Goal: Ask a question: Seek information or help from site administrators or community

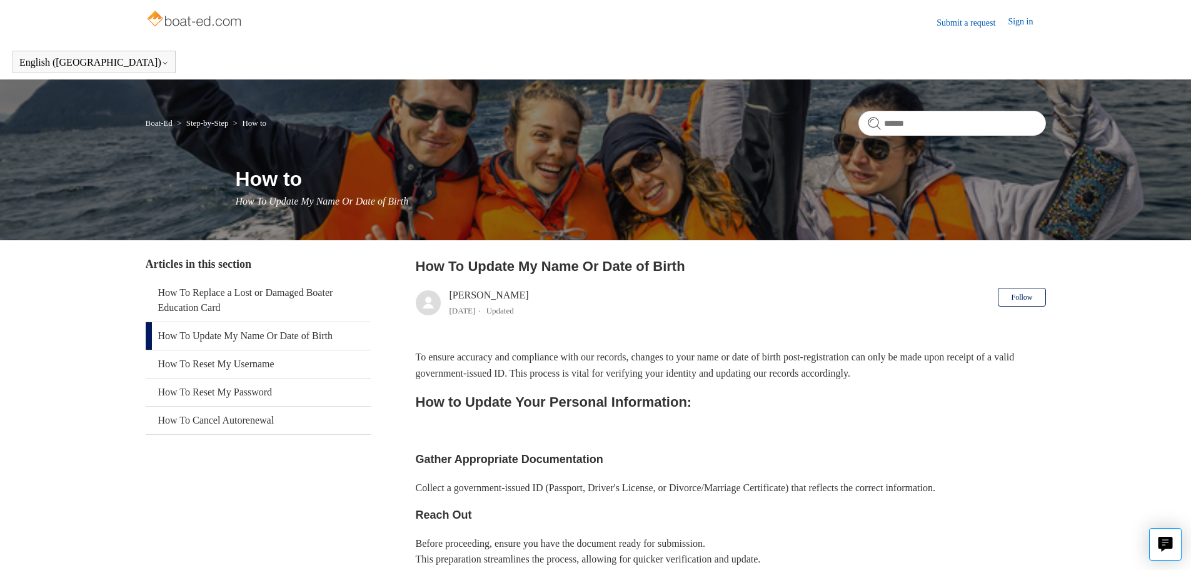
click at [239, 335] on link "How To Update My Name Or Date of Birth" at bounding box center [258, 336] width 225 height 28
click at [230, 338] on link "How To Update My Name Or Date of Birth" at bounding box center [258, 336] width 225 height 28
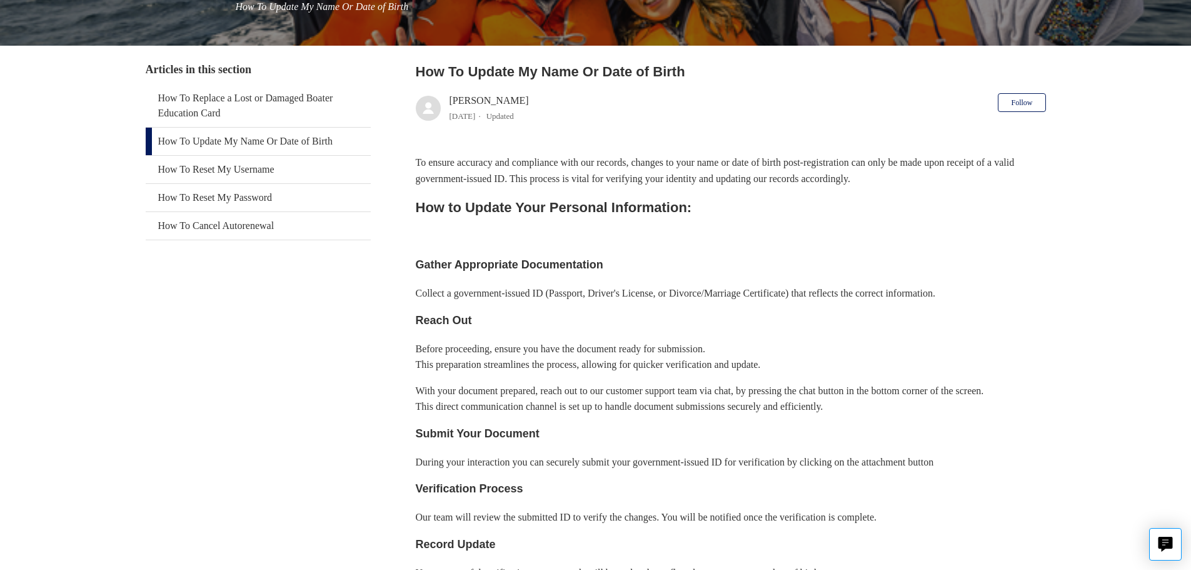
scroll to position [188, 0]
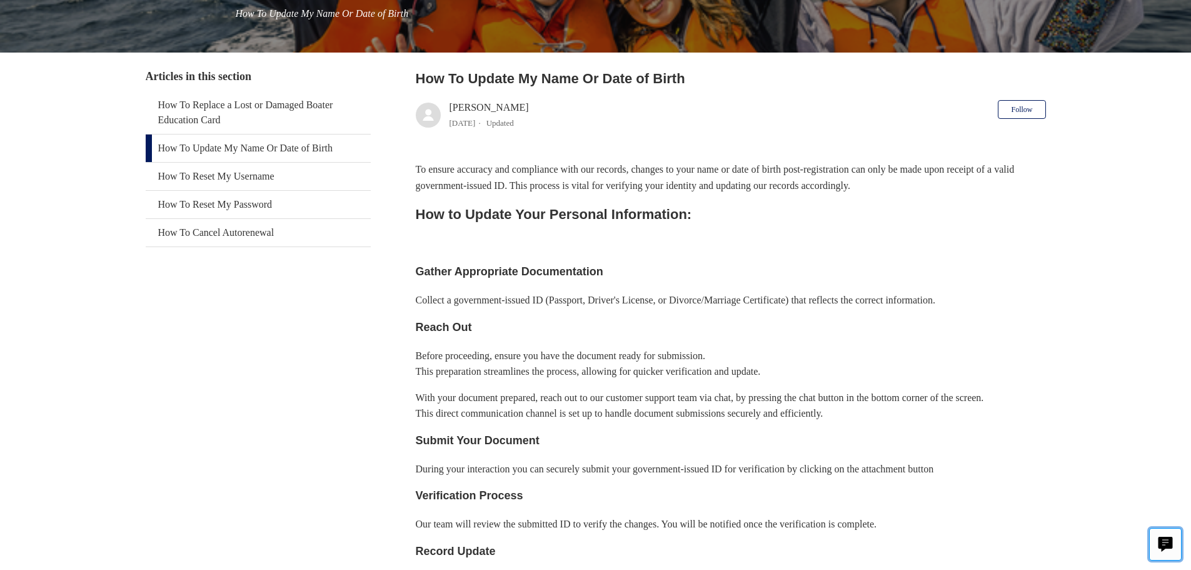
click at [1153, 543] on button "Live chat" at bounding box center [1165, 544] width 33 height 33
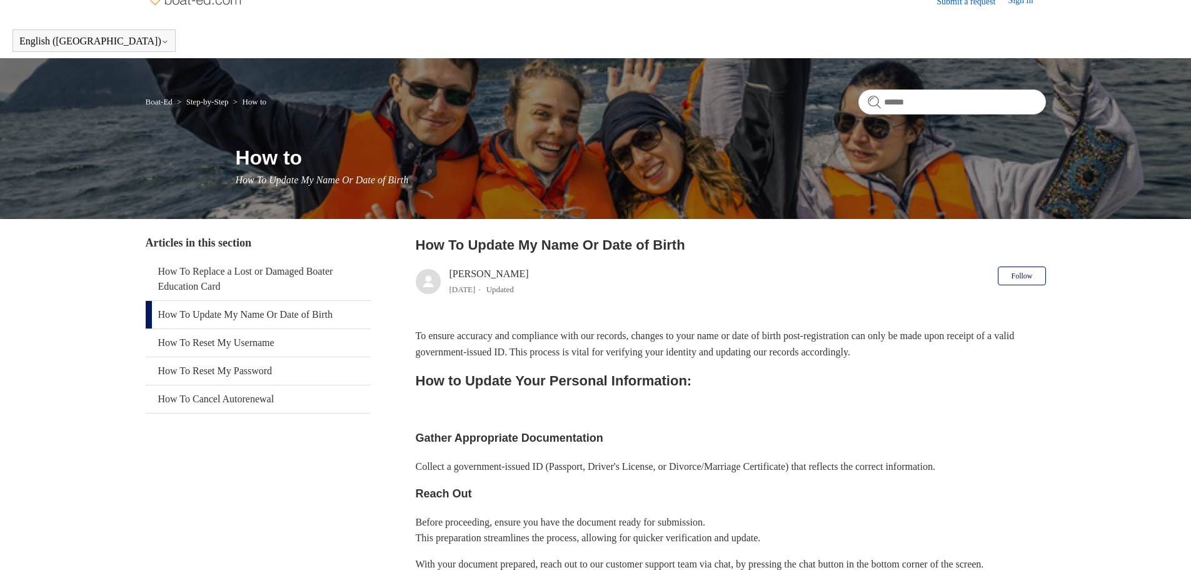
scroll to position [0, 0]
